Goal: Information Seeking & Learning: Check status

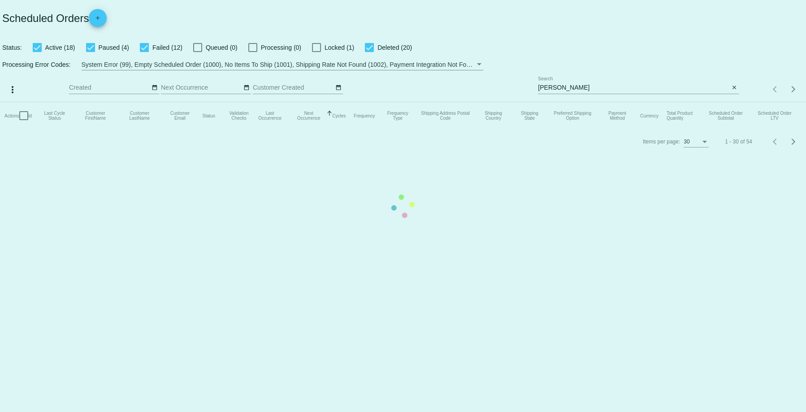
click at [564, 102] on mat-table "Actions Id Last Cycle Status Customer FirstName Customer LastName Customer Emai…" at bounding box center [403, 115] width 806 height 27
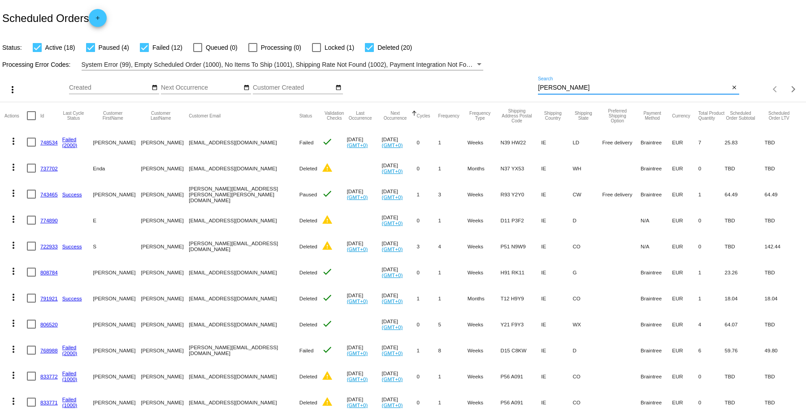
drag, startPoint x: 562, startPoint y: 89, endPoint x: 507, endPoint y: 74, distance: 57.1
click at [506, 73] on div "more_vert Aug Jan Feb Mar [DATE]" at bounding box center [403, 86] width 806 height 32
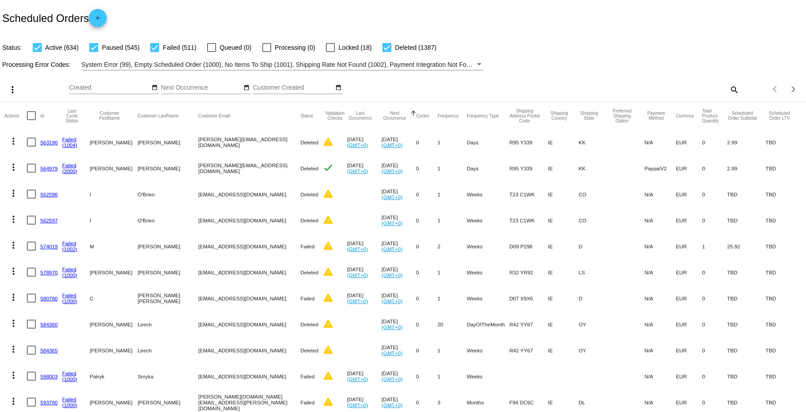
click at [728, 87] on mat-icon "search" at bounding box center [733, 89] width 11 height 14
click at [555, 87] on input "Search" at bounding box center [638, 87] width 201 height 7
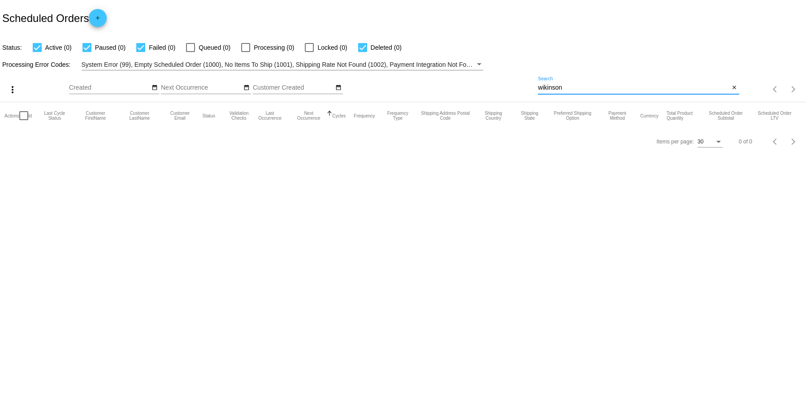
click at [545, 86] on input "wikinson" at bounding box center [633, 87] width 191 height 7
click at [576, 87] on input "Wikinson" at bounding box center [633, 87] width 191 height 7
type input "Wikinson"
drag, startPoint x: 563, startPoint y: 84, endPoint x: 528, endPoint y: 82, distance: 35.5
click at [529, 82] on div "more_vert Aug Jan Feb Mar [DATE]" at bounding box center [403, 86] width 806 height 32
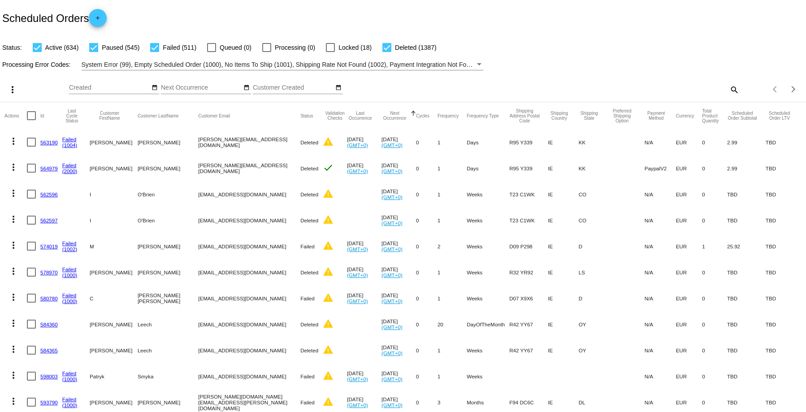
click at [728, 86] on mat-icon "search" at bounding box center [733, 89] width 11 height 14
paste input "[PERSON_NAME] <[EMAIL_ADDRESS][DOMAIN_NAME]>"
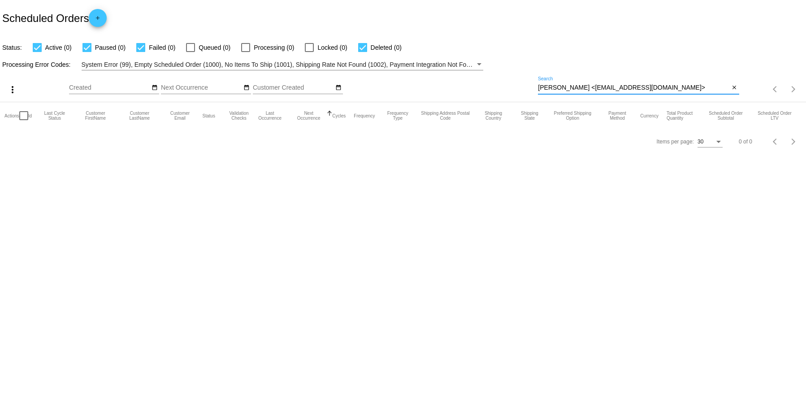
click at [590, 86] on input "[PERSON_NAME] <[EMAIL_ADDRESS][DOMAIN_NAME]>" at bounding box center [633, 87] width 191 height 7
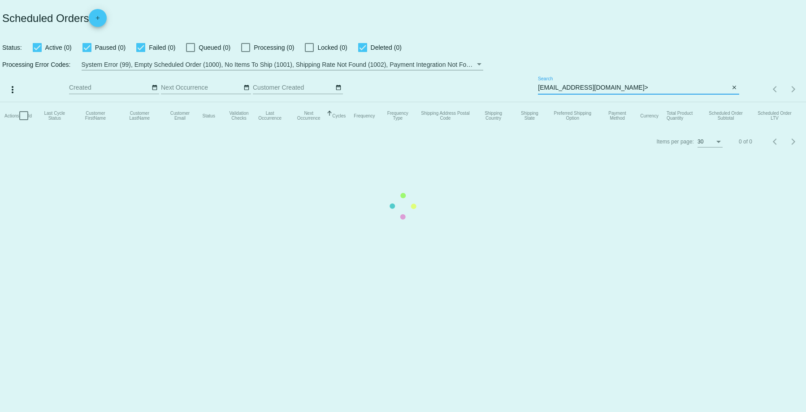
click at [625, 102] on mat-table "Actions Id Last Cycle Status Customer FirstName Customer LastName Customer Emai…" at bounding box center [403, 115] width 806 height 27
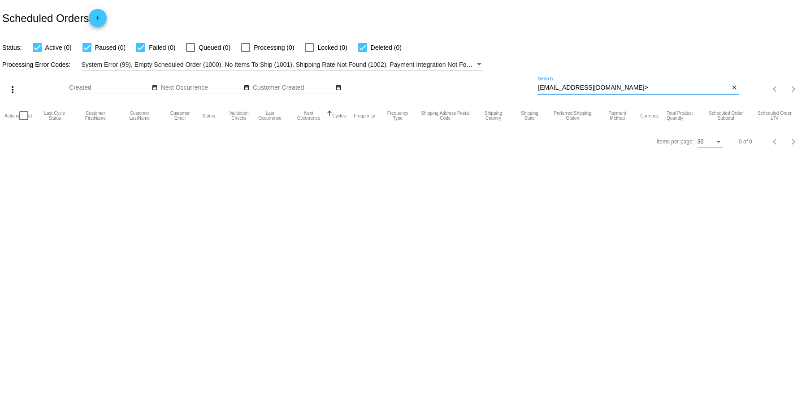
click at [619, 86] on input "[EMAIL_ADDRESS][DOMAIN_NAME]>" at bounding box center [633, 87] width 191 height 7
type input "[EMAIL_ADDRESS][DOMAIN_NAME]"
